Goal: Use online tool/utility: Utilize a website feature to perform a specific function

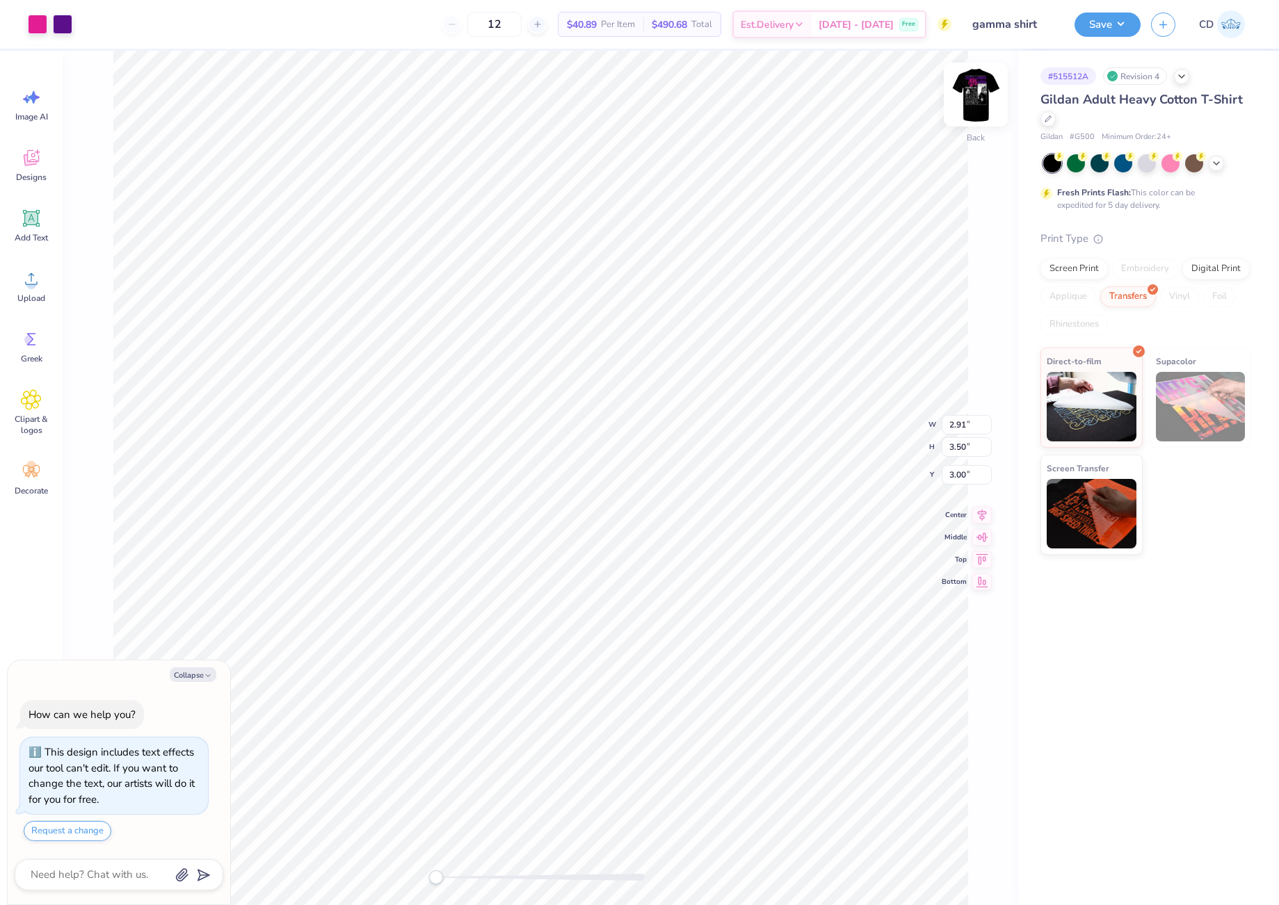
click at [969, 95] on img at bounding box center [976, 95] width 56 height 56
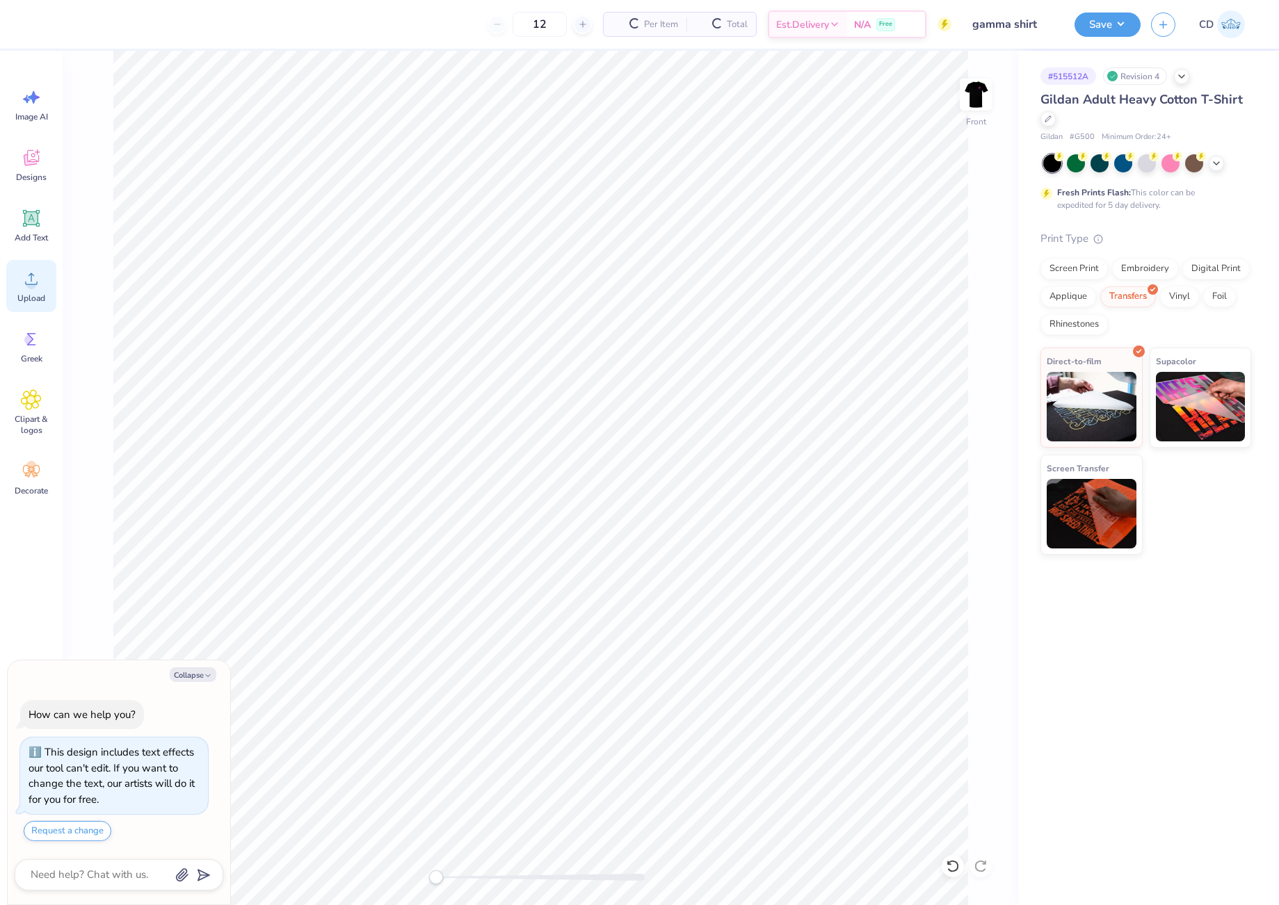
click at [37, 283] on icon at bounding box center [31, 279] width 13 height 12
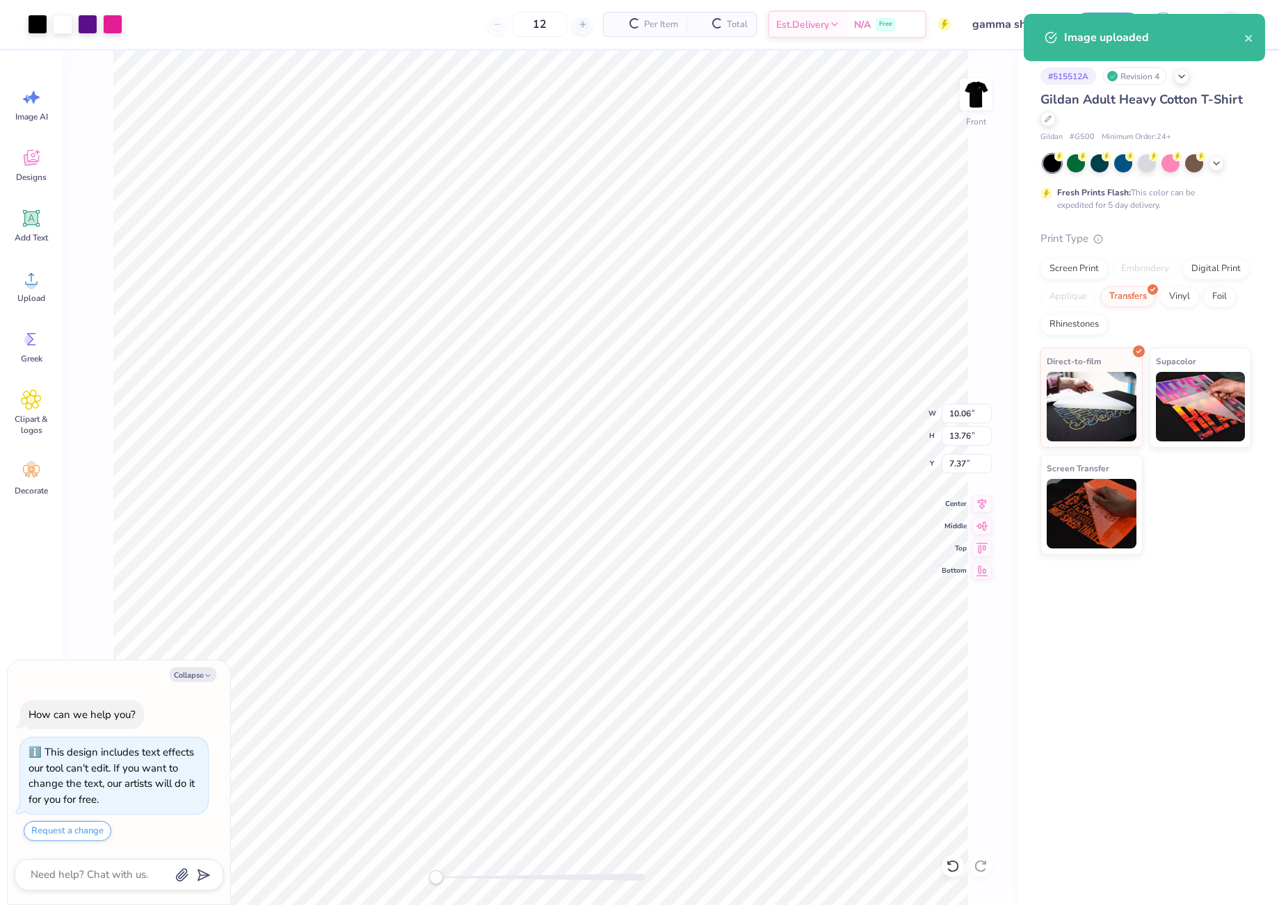
type textarea "x"
drag, startPoint x: 947, startPoint y: 437, endPoint x: 977, endPoint y: 435, distance: 29.9
click at [977, 435] on input "13.76" at bounding box center [967, 435] width 50 height 19
type input "17"
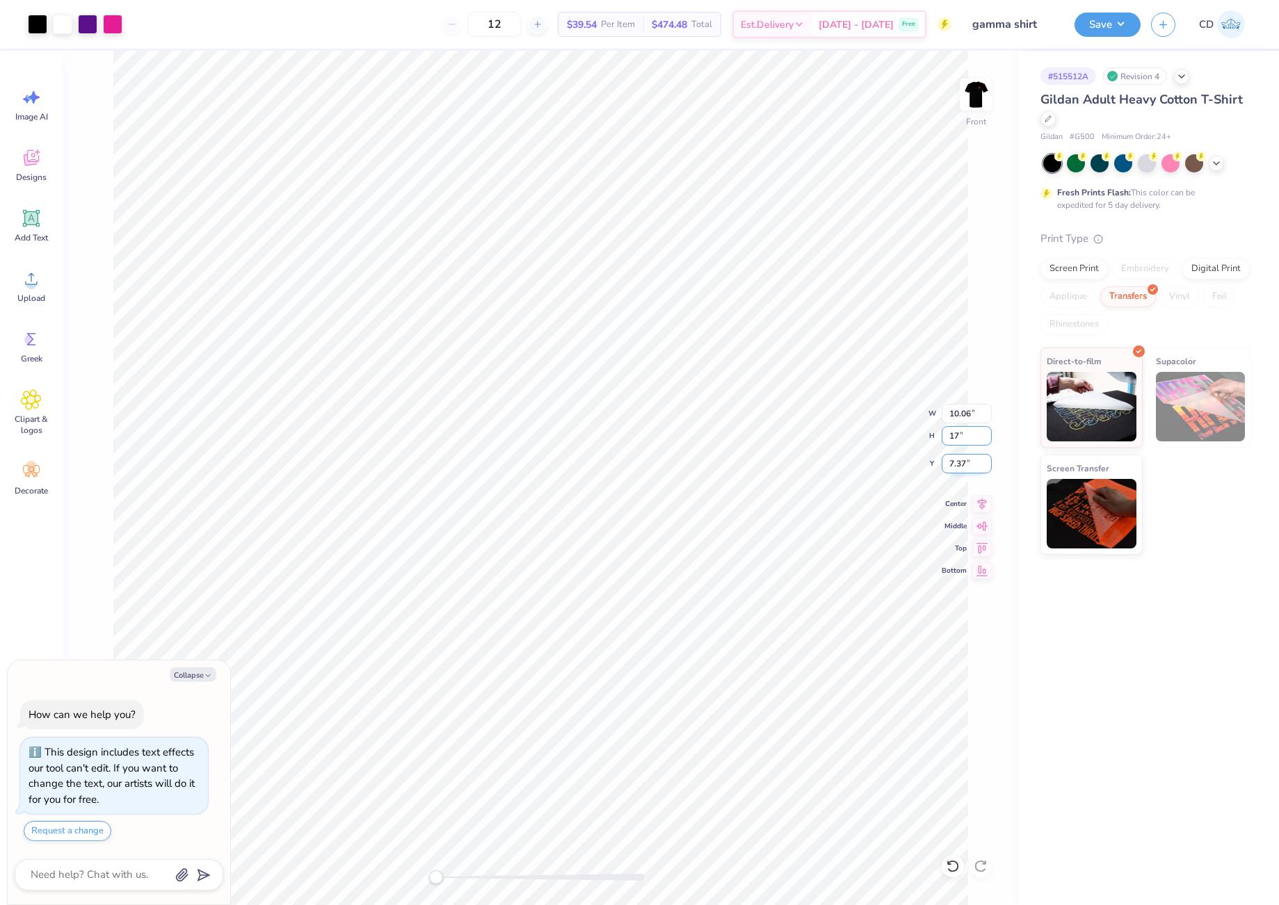
type textarea "x"
type input "12.42"
type input "17.00"
type input "5.75"
type textarea "x"
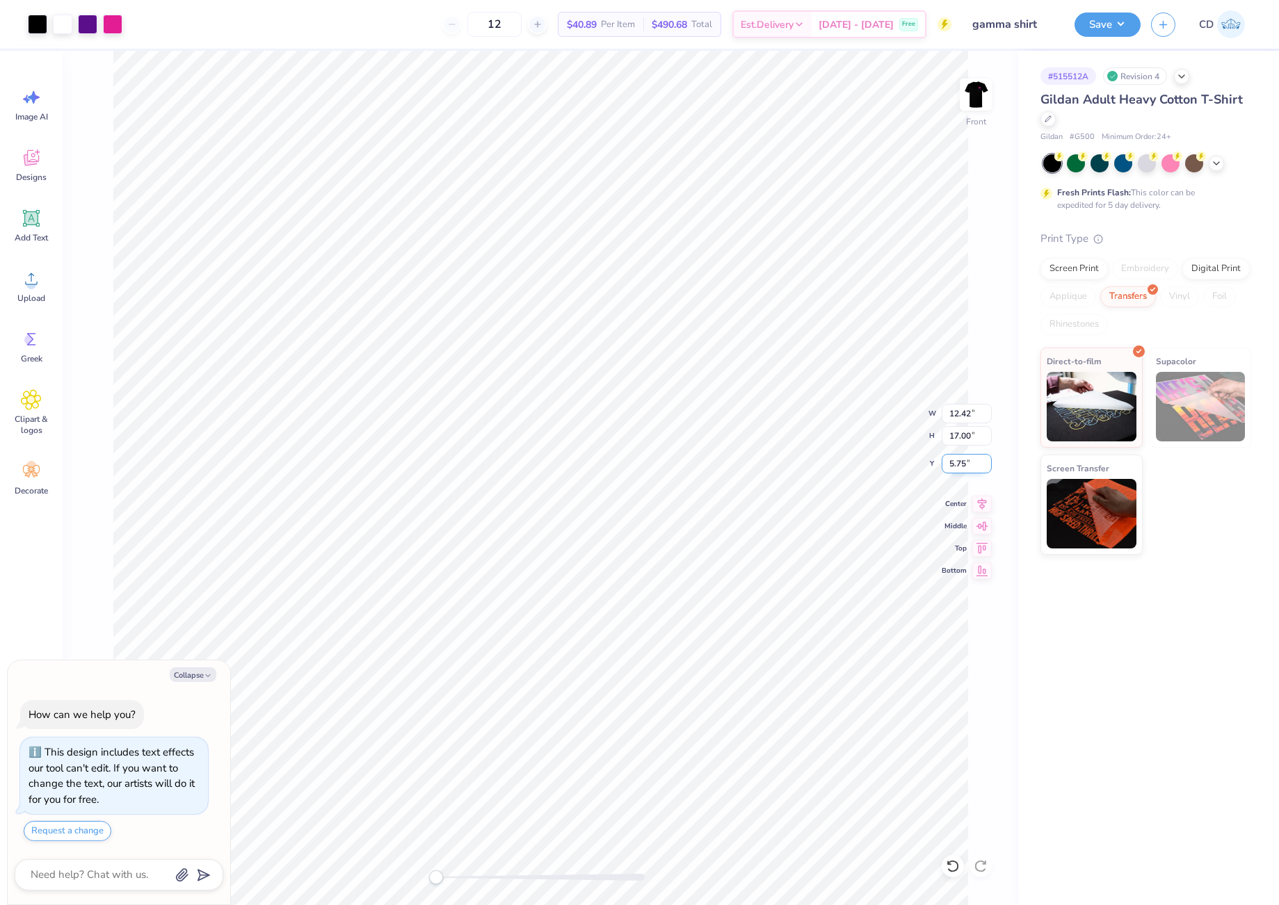
drag, startPoint x: 955, startPoint y: 463, endPoint x: 968, endPoint y: 462, distance: 12.6
click at [968, 462] on input "5.75" at bounding box center [967, 463] width 50 height 19
type input "3"
click at [1093, 27] on button "Save" at bounding box center [1107, 22] width 66 height 24
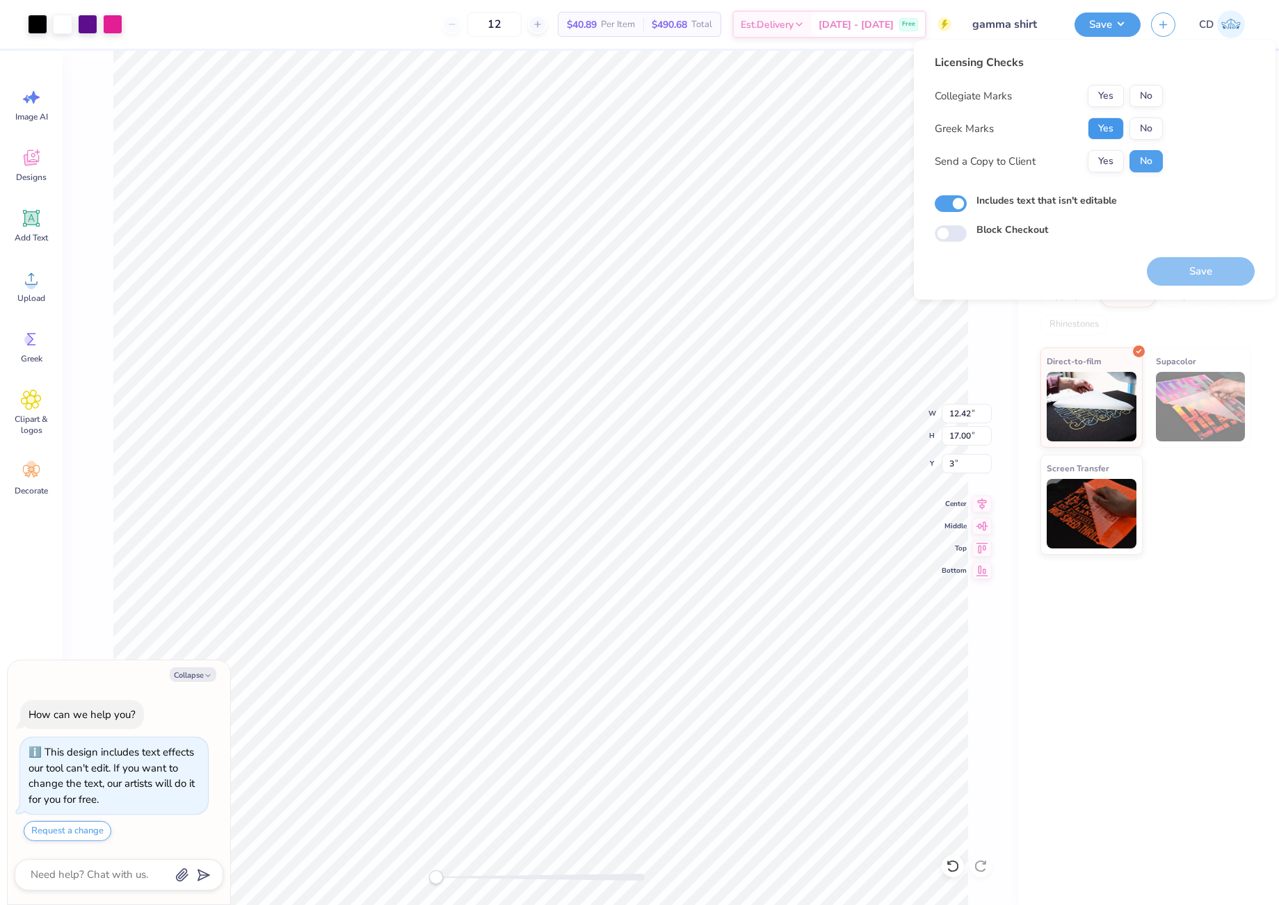
click at [1106, 127] on button "Yes" at bounding box center [1106, 129] width 36 height 22
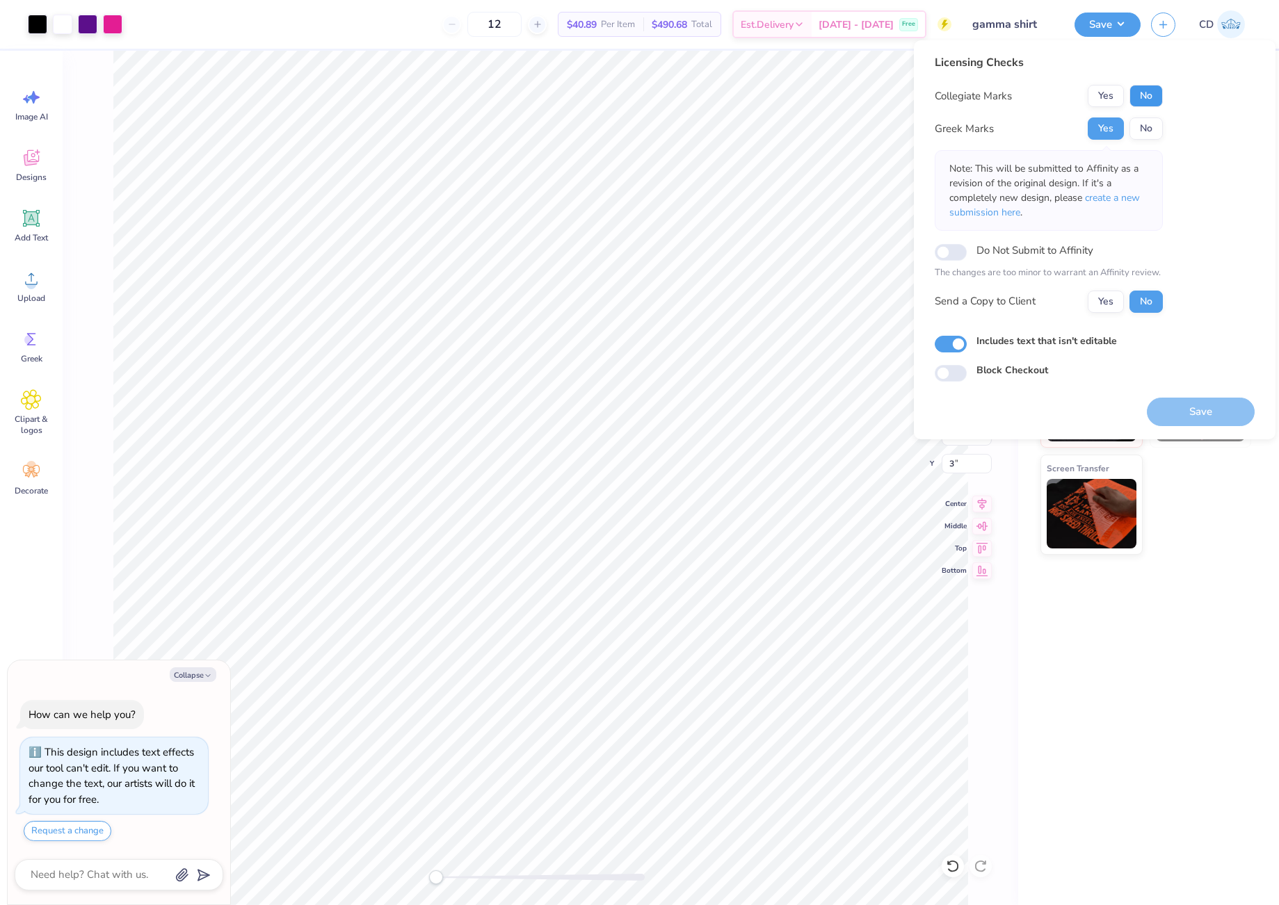
click at [1142, 98] on button "No" at bounding box center [1145, 96] width 33 height 22
click at [1118, 195] on span "create a new submission here" at bounding box center [1044, 205] width 191 height 28
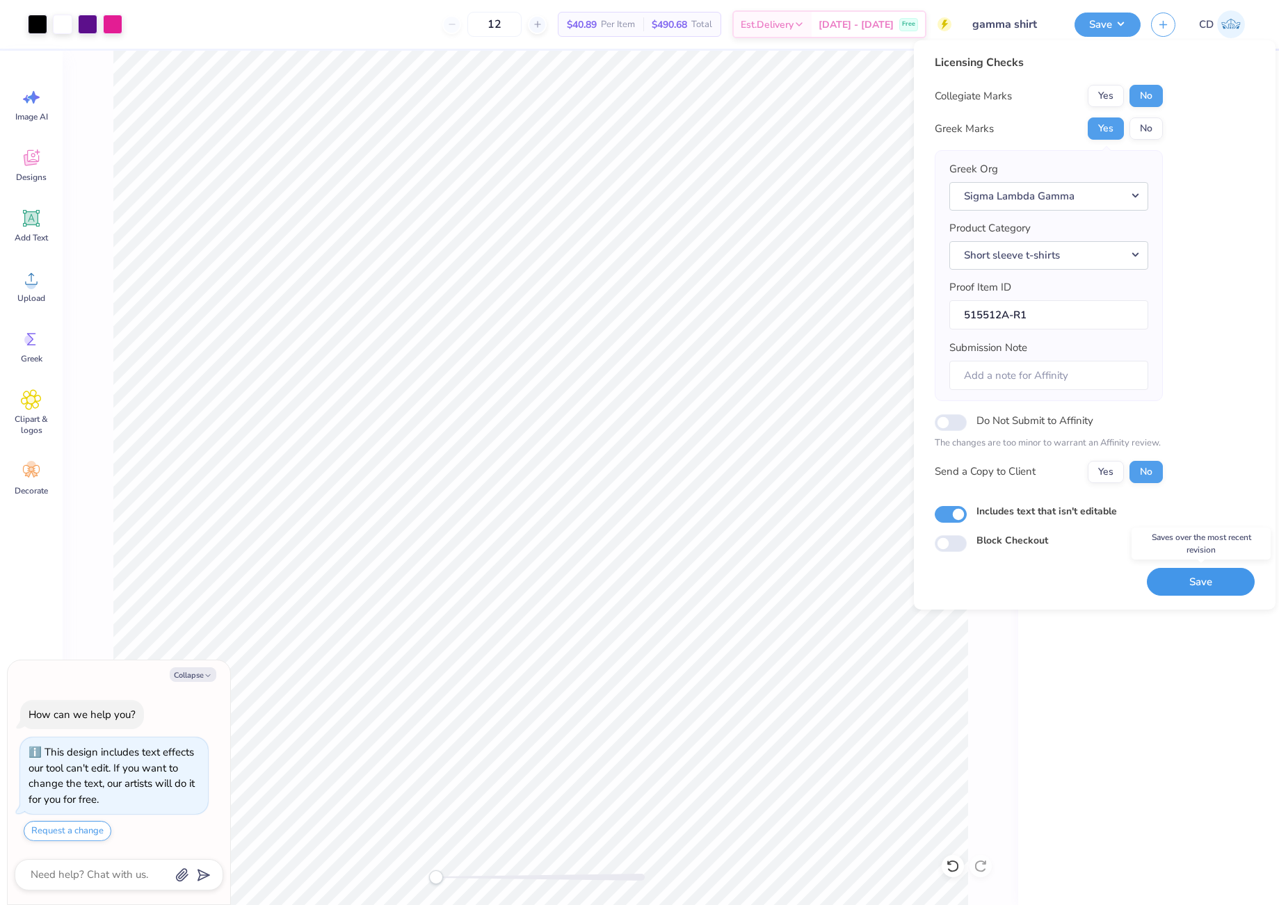
click at [1203, 579] on button "Save" at bounding box center [1201, 582] width 108 height 29
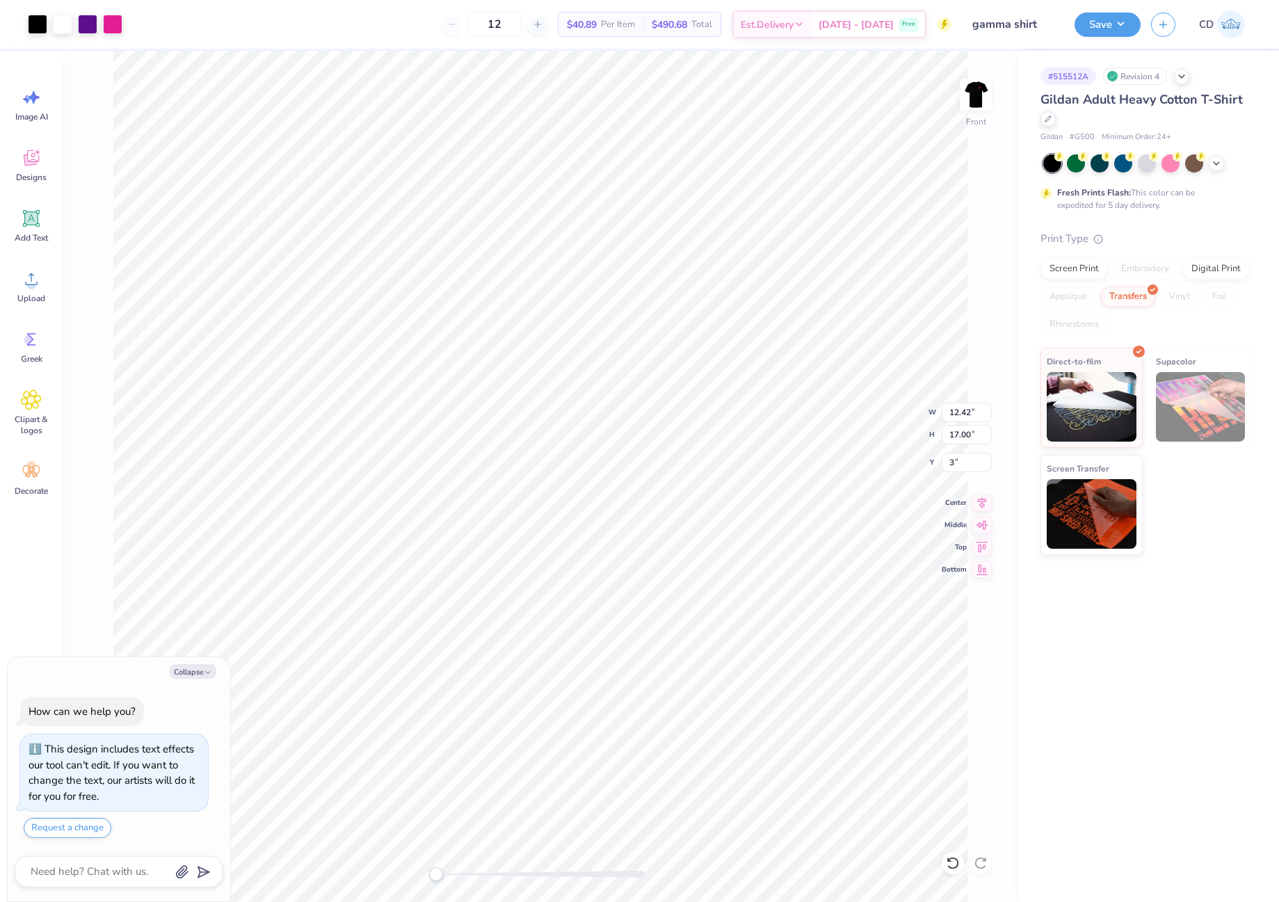
type textarea "x"
